Goal: Transaction & Acquisition: Book appointment/travel/reservation

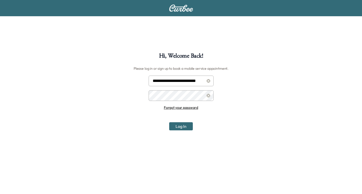
click at [196, 79] on input "**********" at bounding box center [181, 81] width 65 height 11
type input "**********"
click at [177, 127] on button "Log In" at bounding box center [181, 126] width 24 height 8
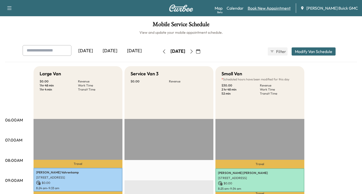
click at [282, 9] on link "Book New Appointment" at bounding box center [269, 8] width 43 height 6
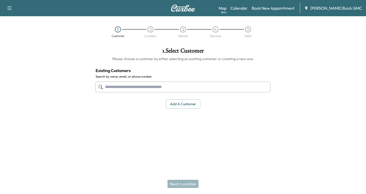
click at [112, 88] on input "text" at bounding box center [182, 87] width 175 height 11
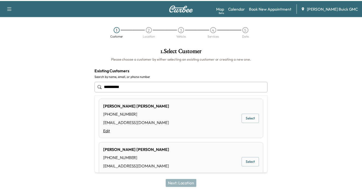
scroll to position [127, 0]
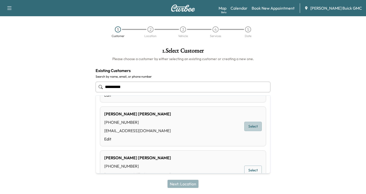
click at [249, 127] on button "Select" at bounding box center [253, 126] width 18 height 9
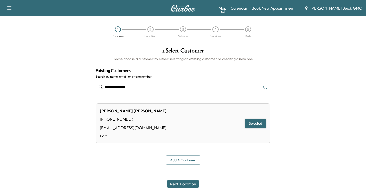
type input "**********"
click at [249, 125] on button "Selected" at bounding box center [255, 123] width 21 height 9
click at [178, 183] on button "Next: Location" at bounding box center [182, 184] width 31 height 8
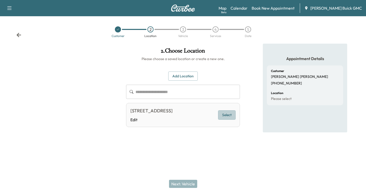
click at [219, 119] on button "Select" at bounding box center [227, 114] width 18 height 9
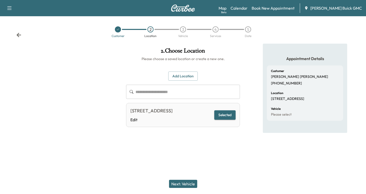
click at [179, 184] on button "Next: Vehicle" at bounding box center [183, 184] width 28 height 8
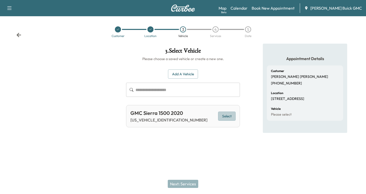
click at [224, 117] on button "Select" at bounding box center [227, 116] width 18 height 9
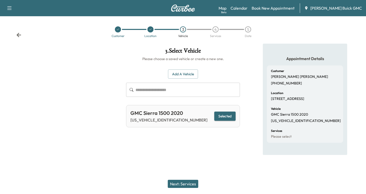
click at [186, 182] on button "Next: Services" at bounding box center [183, 184] width 30 height 8
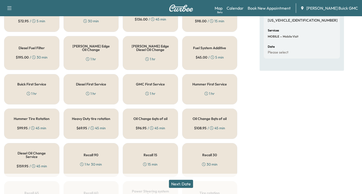
scroll to position [102, 0]
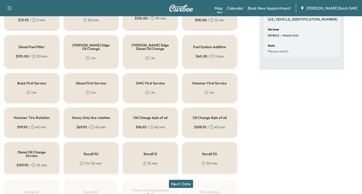
click at [207, 124] on div "Oil Change 8qts of oil $ 108.95 / 45 min" at bounding box center [209, 123] width 55 height 30
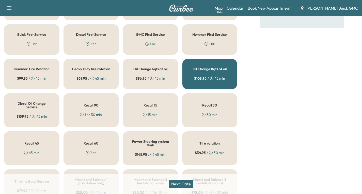
scroll to position [152, 0]
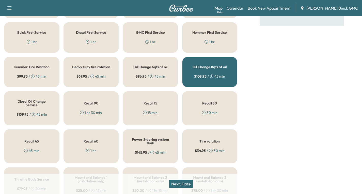
click at [214, 152] on div "$ 34.95 / 30 min" at bounding box center [210, 150] width 30 height 5
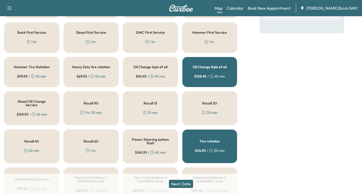
click at [181, 183] on button "Next: Date" at bounding box center [181, 184] width 24 height 8
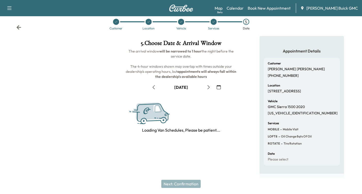
scroll to position [60, 0]
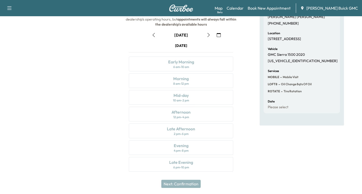
click at [153, 34] on icon "button" at bounding box center [154, 35] width 4 height 4
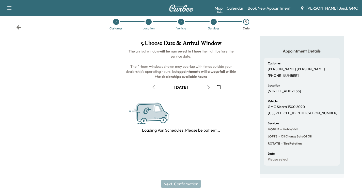
click at [17, 25] on icon at bounding box center [18, 27] width 5 height 5
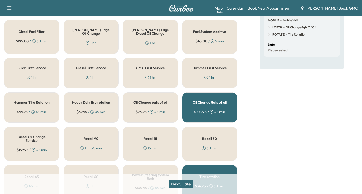
scroll to position [114, 0]
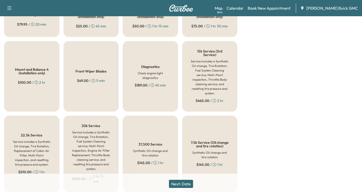
click at [181, 185] on button "Next: Date" at bounding box center [181, 184] width 24 height 8
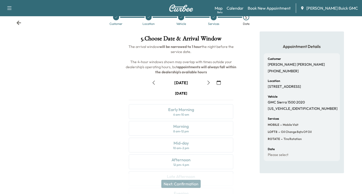
scroll to position [60, 0]
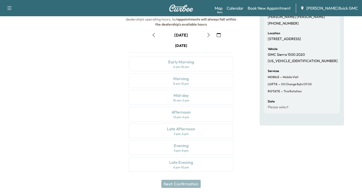
click at [217, 36] on icon "button" at bounding box center [219, 35] width 4 height 4
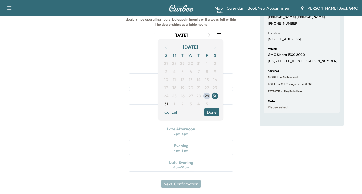
click at [215, 47] on icon "button" at bounding box center [215, 47] width 4 height 4
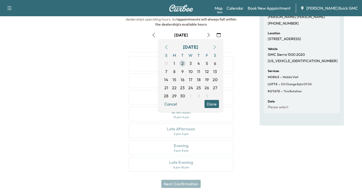
click at [183, 64] on span "2" at bounding box center [182, 63] width 2 height 6
click at [209, 104] on button "Done" at bounding box center [211, 104] width 14 height 8
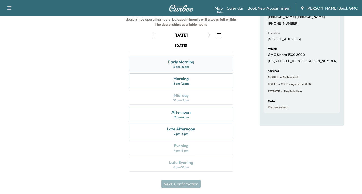
click at [207, 65] on div "Early Morning 6 am - 10 am" at bounding box center [181, 64] width 104 height 15
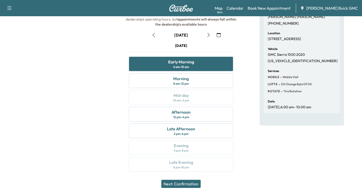
click at [182, 184] on button "Next: Confirmation" at bounding box center [180, 184] width 39 height 8
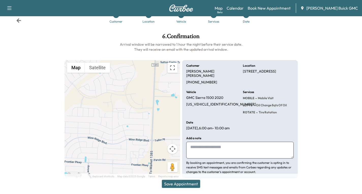
click at [182, 184] on button "Save Appointment" at bounding box center [181, 184] width 38 height 8
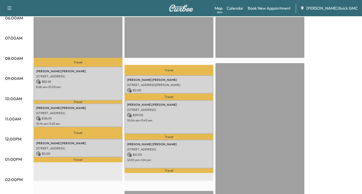
scroll to position [102, 0]
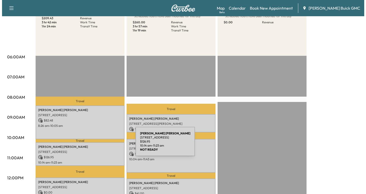
scroll to position [65, 0]
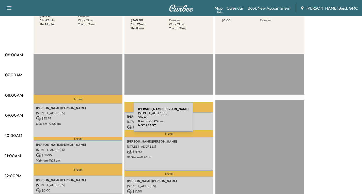
drag, startPoint x: 95, startPoint y: 120, endPoint x: 110, endPoint y: 123, distance: 14.5
click at [110, 123] on p "8:26 am - 10:05 am" at bounding box center [78, 124] width 84 height 4
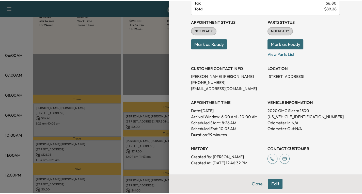
scroll to position [21, 0]
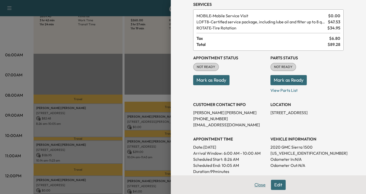
click at [256, 186] on button "Close" at bounding box center [260, 185] width 18 height 10
